Goal: Transaction & Acquisition: Purchase product/service

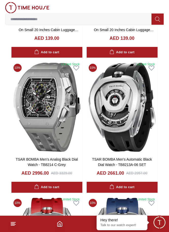
scroll to position [1238, 0]
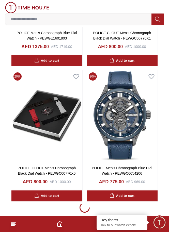
scroll to position [3935, 0]
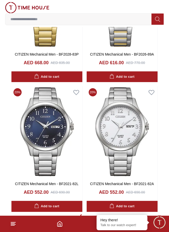
scroll to position [5262, 0]
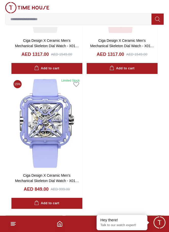
scroll to position [6597, 0]
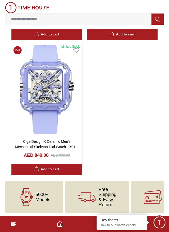
click at [45, 17] on input at bounding box center [78, 19] width 146 height 10
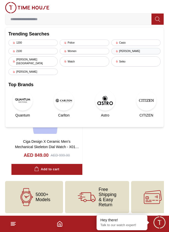
click at [128, 51] on div "Lee cooper" at bounding box center [136, 51] width 49 height 6
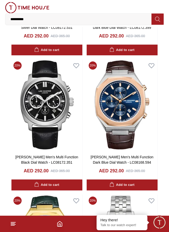
scroll to position [1238, 0]
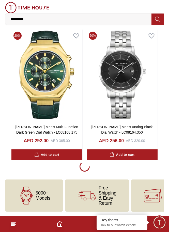
scroll to position [1238, 0]
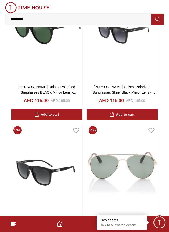
scroll to position [4042, 0]
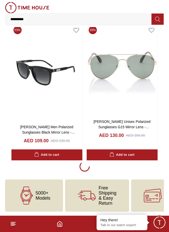
scroll to position [4042, 0]
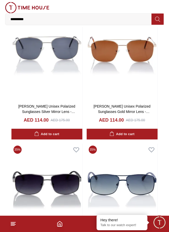
scroll to position [6738, 0]
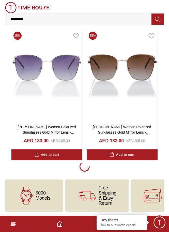
scroll to position [6738, 0]
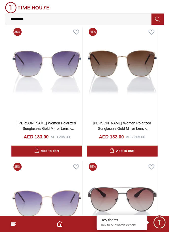
click at [48, 15] on input "**********" at bounding box center [78, 19] width 146 height 10
type input "**********"
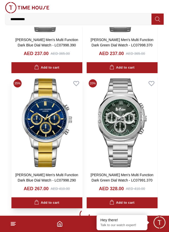
scroll to position [9435, 0]
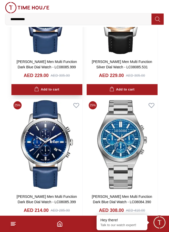
scroll to position [12131, 0]
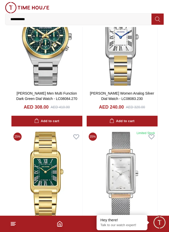
scroll to position [12309, 0]
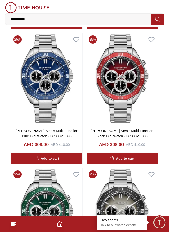
scroll to position [14828, 0]
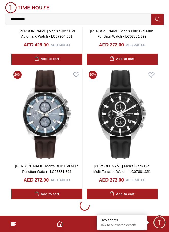
scroll to position [20221, 0]
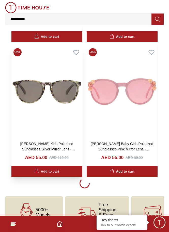
scroll to position [22917, 0]
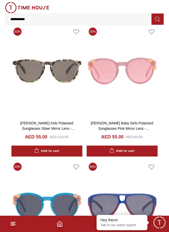
scroll to position [20220, 0]
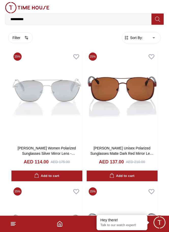
drag, startPoint x: 34, startPoint y: 21, endPoint x: 6, endPoint y: 26, distance: 29.1
click at [6, 26] on div "**********" at bounding box center [84, 13] width 159 height 27
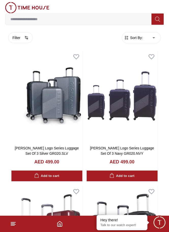
click at [15, 8] on img at bounding box center [27, 7] width 44 height 11
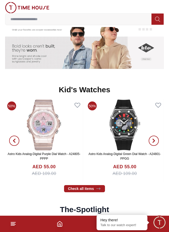
scroll to position [942, 0]
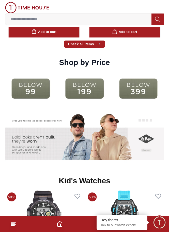
click at [152, 87] on img at bounding box center [138, 88] width 51 height 33
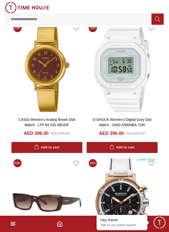
scroll to position [611, 0]
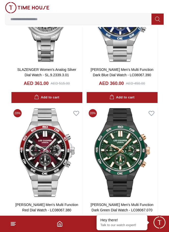
scroll to position [3935, 0]
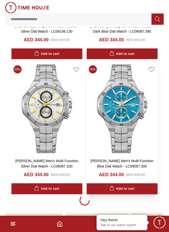
scroll to position [5283, 0]
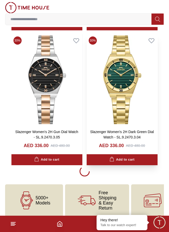
scroll to position [6631, 0]
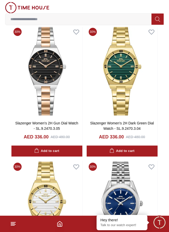
scroll to position [6630, 0]
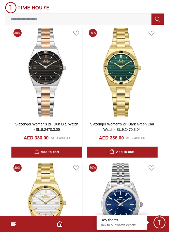
scroll to position [5282, 0]
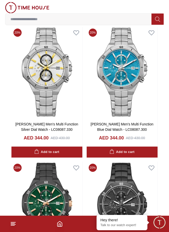
scroll to position [3934, 0]
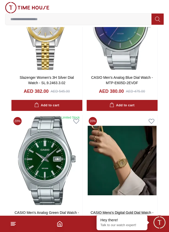
scroll to position [1237, 0]
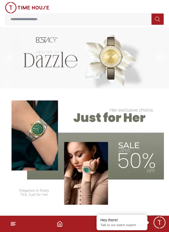
scroll to position [942, 0]
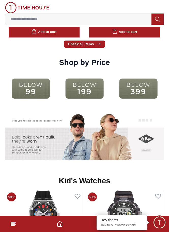
click at [85, 89] on img at bounding box center [84, 88] width 51 height 33
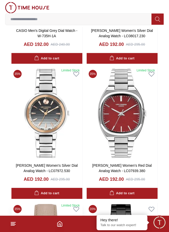
scroll to position [1238, 0]
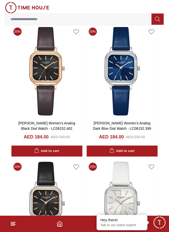
scroll to position [3934, 0]
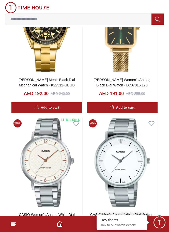
scroll to position [1237, 0]
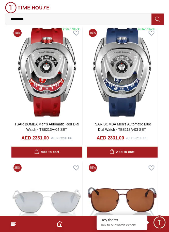
scroll to position [942, 0]
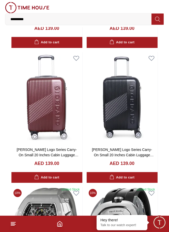
click at [17, 10] on img at bounding box center [27, 7] width 44 height 11
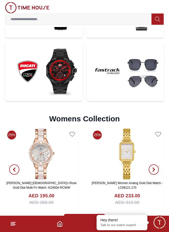
scroll to position [1635, 0]
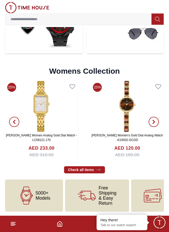
click at [104, 67] on h2 "Womens Collection" at bounding box center [84, 70] width 71 height 9
click at [153, 120] on icon "button" at bounding box center [154, 122] width 4 height 4
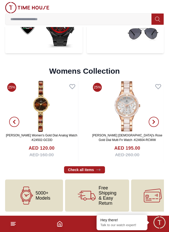
click at [153, 120] on icon "button" at bounding box center [154, 122] width 4 height 4
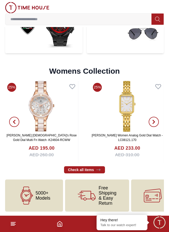
click at [153, 120] on icon "button" at bounding box center [154, 122] width 4 height 4
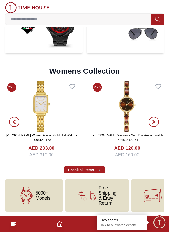
click at [153, 120] on icon "button" at bounding box center [154, 122] width 4 height 4
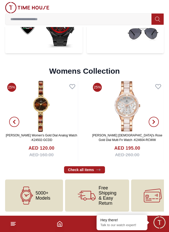
click at [153, 120] on icon "button" at bounding box center [154, 122] width 4 height 4
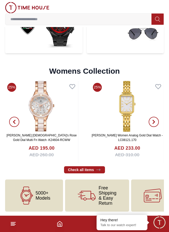
click at [153, 120] on icon "button" at bounding box center [154, 122] width 4 height 4
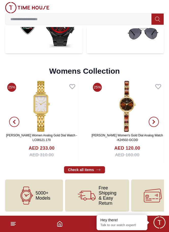
click at [153, 120] on icon "button" at bounding box center [154, 122] width 4 height 4
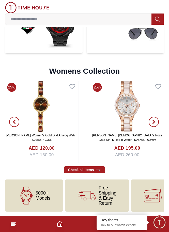
click at [153, 120] on icon "button" at bounding box center [154, 122] width 4 height 4
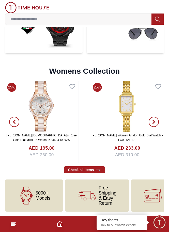
click at [153, 120] on icon "button" at bounding box center [154, 122] width 4 height 4
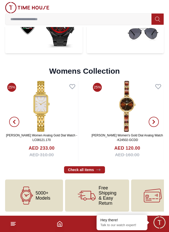
click at [153, 120] on icon "button" at bounding box center [154, 122] width 4 height 4
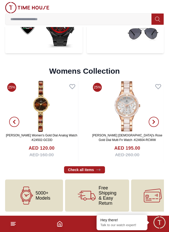
click at [153, 120] on icon "button" at bounding box center [154, 122] width 4 height 4
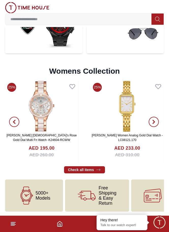
click at [153, 120] on icon "button" at bounding box center [154, 122] width 4 height 4
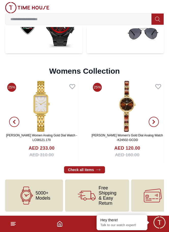
click at [153, 120] on icon "button" at bounding box center [154, 122] width 4 height 4
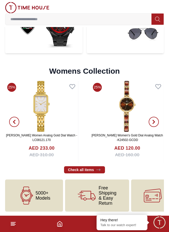
click at [153, 120] on icon "button" at bounding box center [154, 122] width 4 height 4
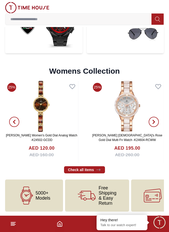
click at [153, 120] on icon "button" at bounding box center [154, 122] width 4 height 4
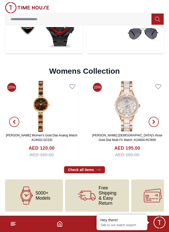
click at [153, 120] on icon "button" at bounding box center [154, 122] width 4 height 4
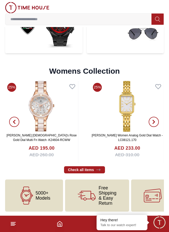
click at [153, 120] on icon "button" at bounding box center [154, 122] width 4 height 4
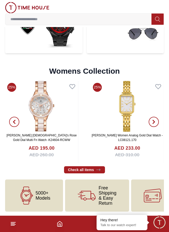
click at [153, 120] on icon "button" at bounding box center [154, 122] width 4 height 4
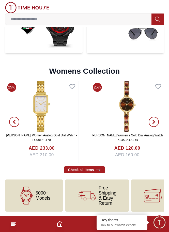
click at [153, 120] on icon "button" at bounding box center [154, 122] width 4 height 4
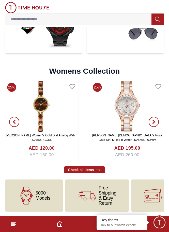
click at [153, 120] on icon "button" at bounding box center [154, 122] width 4 height 4
click at [87, 166] on link "Check all items" at bounding box center [84, 169] width 41 height 7
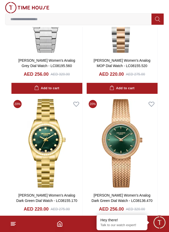
scroll to position [1238, 0]
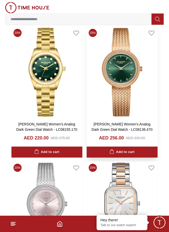
scroll to position [1238, 0]
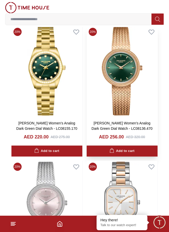
click at [120, 150] on div "Add to cart" at bounding box center [122, 151] width 25 height 6
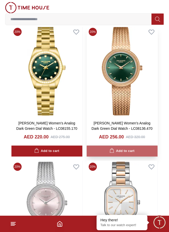
click at [123, 153] on div "Add to cart" at bounding box center [122, 151] width 25 height 6
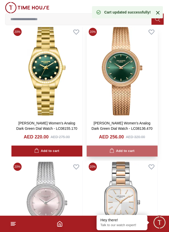
click at [123, 153] on div "Add to cart" at bounding box center [122, 151] width 25 height 6
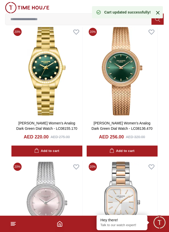
click at [157, 221] on span "Minimize live chat window" at bounding box center [160, 222] width 19 height 19
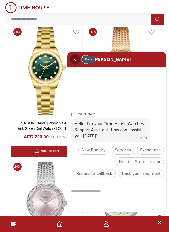
click at [74, 58] on em "Back" at bounding box center [75, 59] width 10 height 10
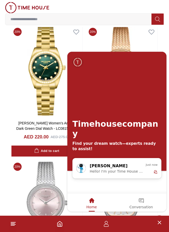
click at [88, 228] on footer "3" at bounding box center [84, 223] width 169 height 16
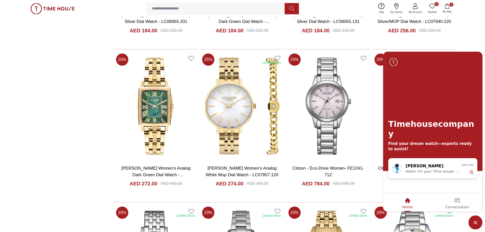
click at [169, 8] on icon "button" at bounding box center [447, 6] width 5 height 5
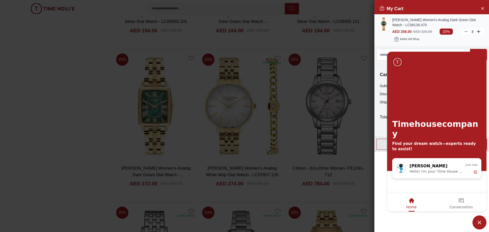
click at [169, 32] on line at bounding box center [466, 32] width 2 height 0
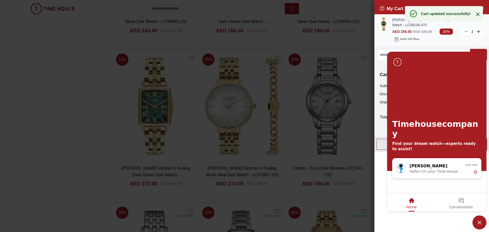
click at [169, 32] on line at bounding box center [466, 32] width 2 height 0
click at [169, 42] on div "Add to Gift Wrap" at bounding box center [438, 39] width 93 height 7
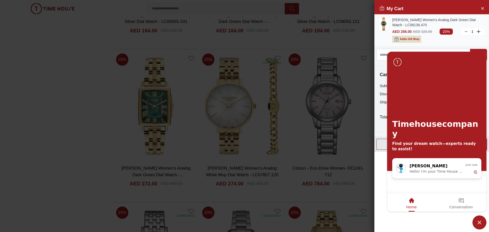
click at [169, 38] on span "Add to Gift Wrap" at bounding box center [409, 39] width 19 height 5
click at [169, 223] on span "Minimize live chat window" at bounding box center [479, 222] width 14 height 14
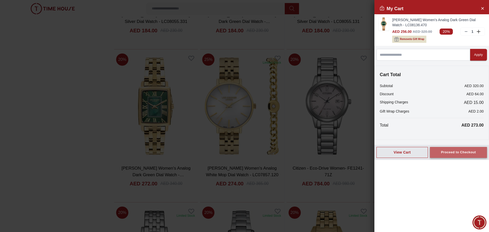
click at [169, 151] on div "Proceed to Checkout" at bounding box center [458, 152] width 35 height 6
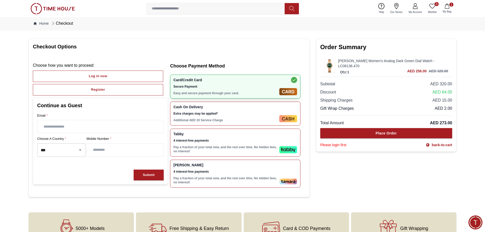
scroll to position [1, 0]
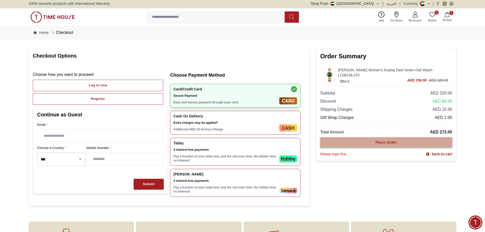
click at [169, 141] on button "Place Order" at bounding box center [386, 142] width 132 height 10
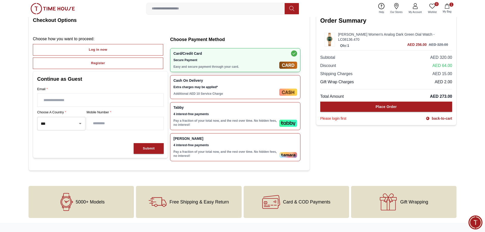
scroll to position [26, 0]
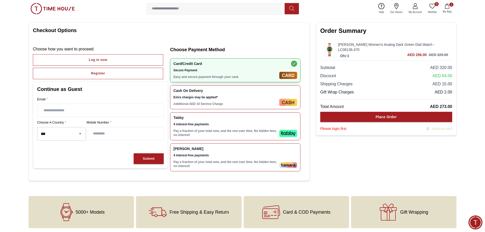
click at [169, 126] on link "back-to-cart" at bounding box center [439, 128] width 26 height 5
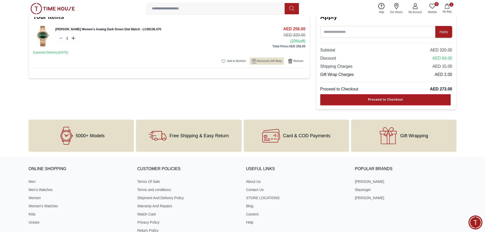
scroll to position [24, 0]
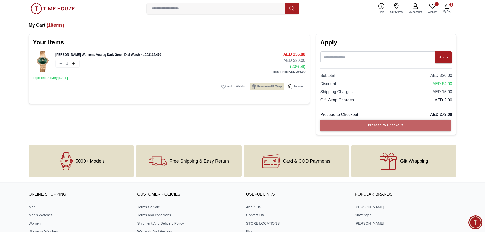
click at [169, 127] on div "Proceed to Checkout" at bounding box center [385, 125] width 35 height 6
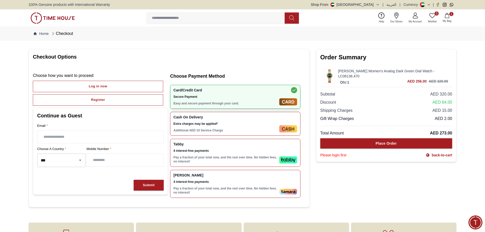
click at [73, 138] on input "text" at bounding box center [100, 136] width 126 height 13
type input "**********"
click at [114, 164] on input "number" at bounding box center [125, 160] width 77 height 13
type input "**********"
click at [146, 184] on div "Submit" at bounding box center [149, 185] width 12 height 6
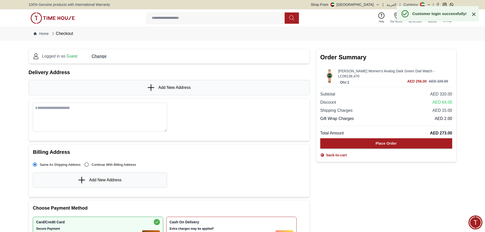
click at [95, 112] on textarea at bounding box center [100, 117] width 134 height 29
click at [164, 86] on span "Add New Address" at bounding box center [174, 88] width 32 height 6
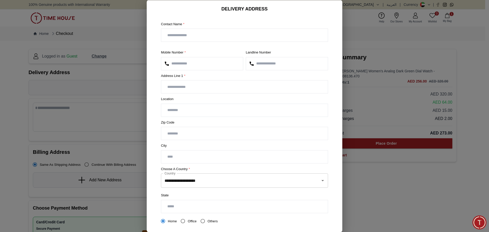
click at [169, 35] on input "text" at bounding box center [244, 35] width 167 height 13
type input "**********"
click at [169, 88] on input "text" at bounding box center [244, 86] width 167 height 13
paste input "**********"
click at [169, 106] on input "text" at bounding box center [244, 110] width 167 height 13
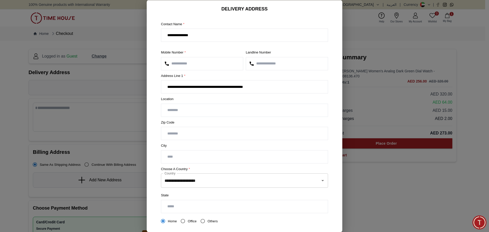
click at [167, 87] on input "**********" at bounding box center [244, 86] width 167 height 13
click at [167, 89] on input "**********" at bounding box center [244, 86] width 167 height 13
drag, startPoint x: 285, startPoint y: 88, endPoint x: 220, endPoint y: 94, distance: 65.0
click at [169, 93] on div "**********" at bounding box center [244, 86] width 167 height 13
type input "**********"
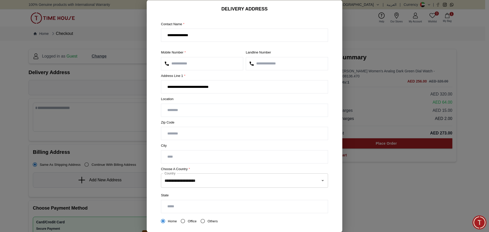
click at [169, 109] on input "text" at bounding box center [244, 110] width 167 height 13
paste input "**********"
drag, startPoint x: 171, startPoint y: 111, endPoint x: 167, endPoint y: 111, distance: 3.9
click at [167, 111] on input "**********" at bounding box center [244, 110] width 167 height 13
type input "**********"
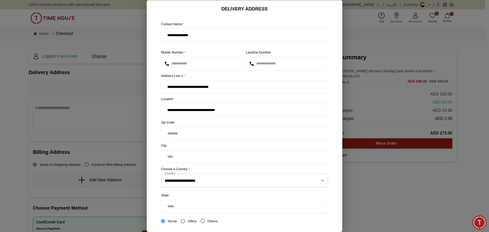
click at [169, 154] on input "text" at bounding box center [244, 156] width 167 height 13
type input "*"
type input "*****"
click at [169, 207] on input "text" at bounding box center [244, 206] width 167 height 13
type input "*****"
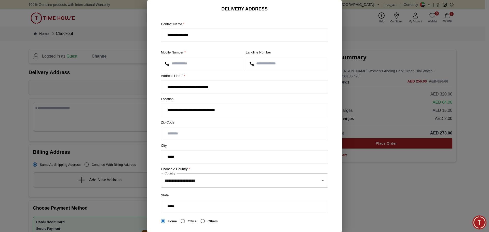
click at [169, 223] on span "Office" at bounding box center [192, 221] width 9 height 6
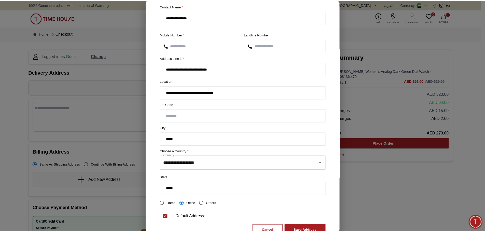
scroll to position [36, 0]
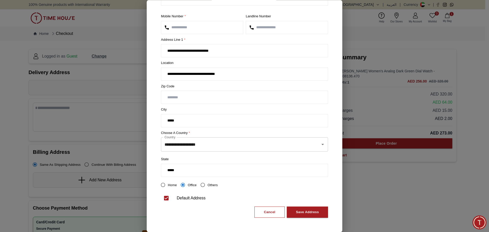
click at [169, 94] on input "number" at bounding box center [244, 97] width 167 height 13
paste input "*****"
type input "*****"
click at [169, 110] on label "City" at bounding box center [244, 109] width 167 height 5
click at [169, 213] on div "Save Address" at bounding box center [307, 212] width 23 height 6
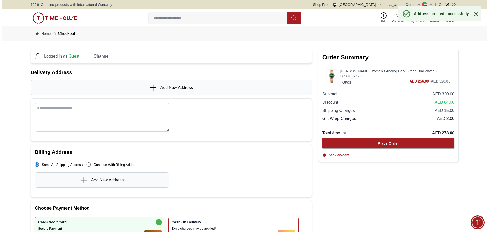
scroll to position [0, 0]
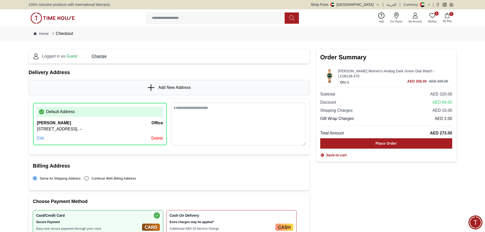
click at [39, 141] on div "Edit" at bounding box center [40, 138] width 7 height 6
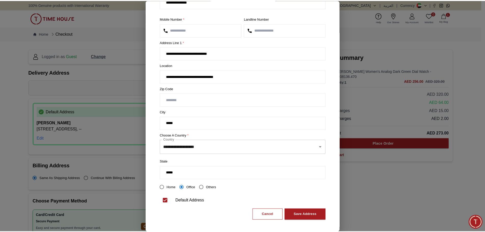
scroll to position [36, 0]
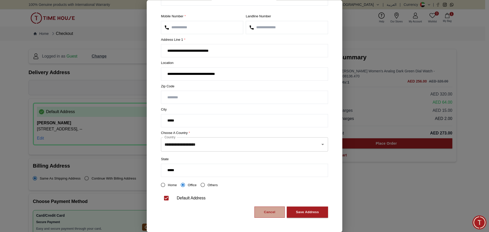
click at [169, 214] on div "Cancel" at bounding box center [269, 212] width 11 height 6
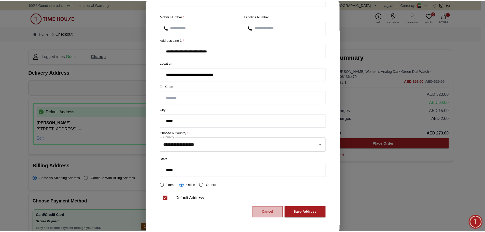
scroll to position [0, 0]
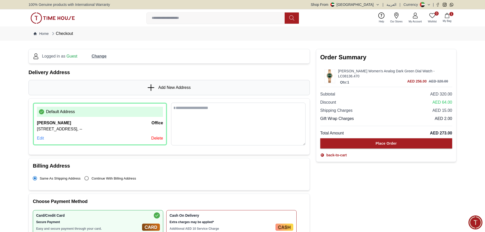
click at [169, 110] on textarea at bounding box center [238, 124] width 134 height 43
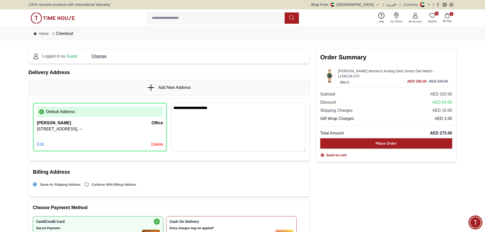
click at [169, 109] on textarea "**********" at bounding box center [238, 127] width 134 height 49
click at [169, 108] on textarea "**********" at bounding box center [238, 127] width 134 height 49
click at [169, 112] on textarea "**********" at bounding box center [238, 127] width 134 height 49
click at [0, 0] on span "**********" at bounding box center [0, 0] width 0 height 0
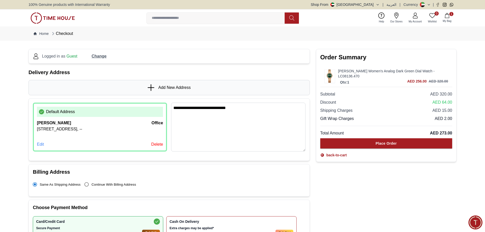
click at [169, 109] on textarea "**********" at bounding box center [238, 127] width 134 height 49
click at [0, 0] on div "****" at bounding box center [0, 0] width 0 height 0
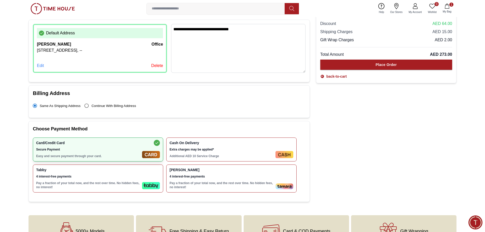
scroll to position [76, 0]
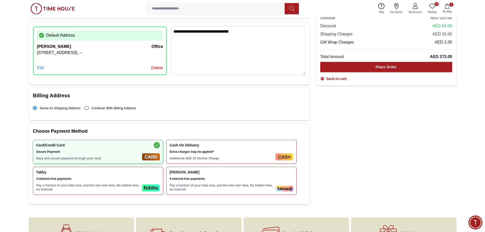
type textarea "**********"
click at [43, 151] on span "Secure Payment" at bounding box center [88, 152] width 104 height 4
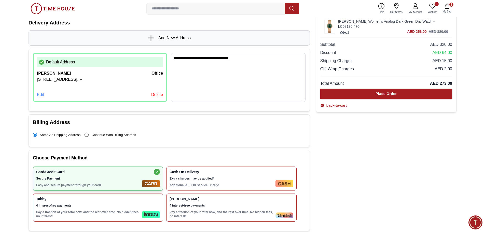
scroll to position [0, 0]
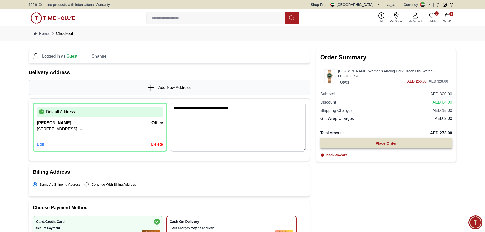
click at [169, 142] on div "Place Order" at bounding box center [386, 143] width 21 height 5
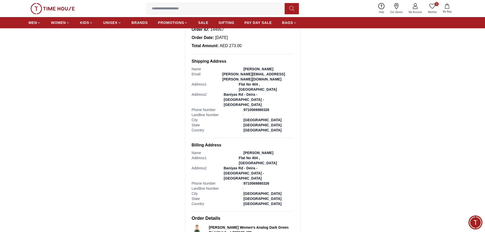
scroll to position [102, 0]
